Goal: Transaction & Acquisition: Purchase product/service

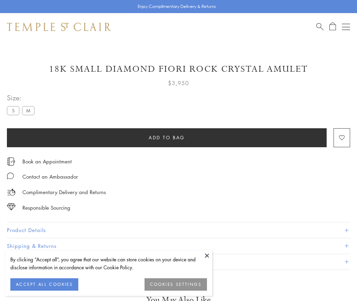
click at [166, 137] on span "Add to bag" at bounding box center [167, 138] width 36 height 8
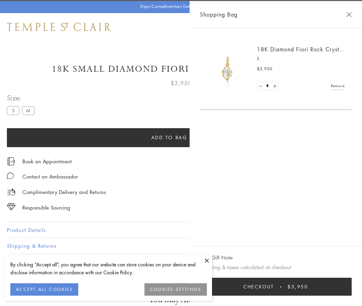
click at [352, 287] on button "Checkout $3,950" at bounding box center [276, 287] width 152 height 18
